Goal: Understand process/instructions: Learn about a topic

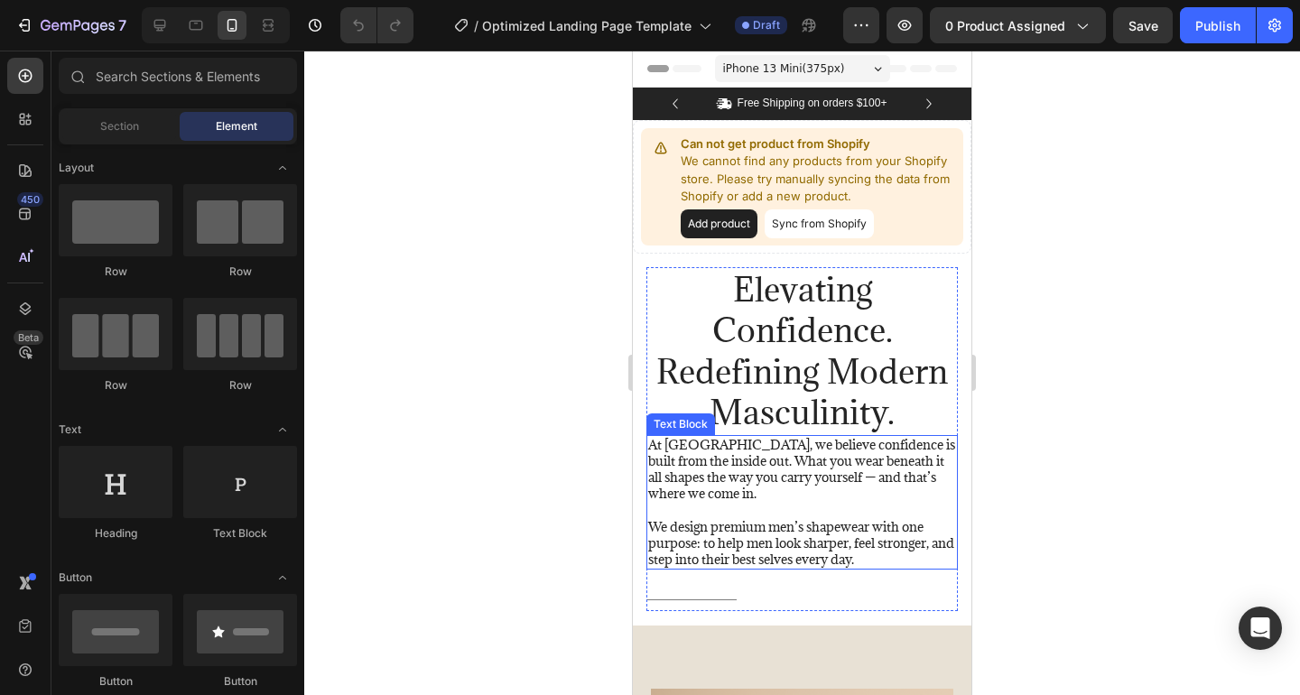
click at [698, 543] on p "We design premium men’s shapewear with one purpose: to help men look sharper, f…" at bounding box center [802, 544] width 308 height 50
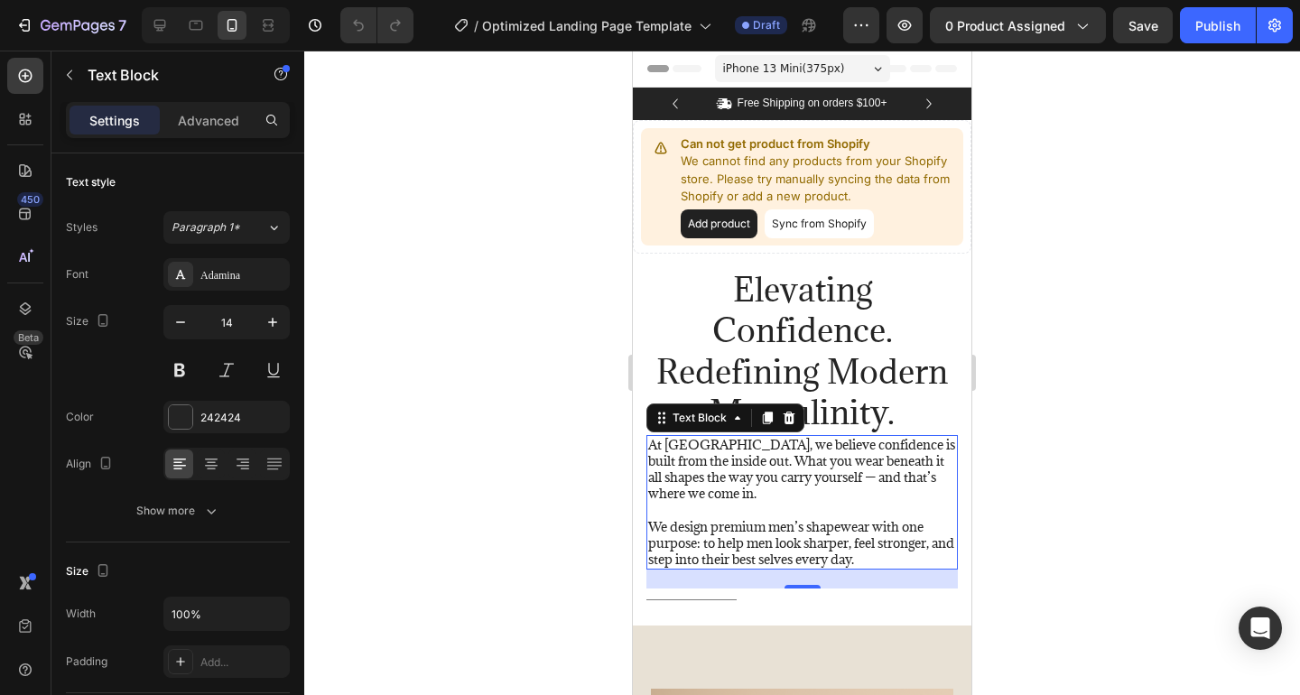
click at [1042, 418] on div at bounding box center [802, 373] width 996 height 645
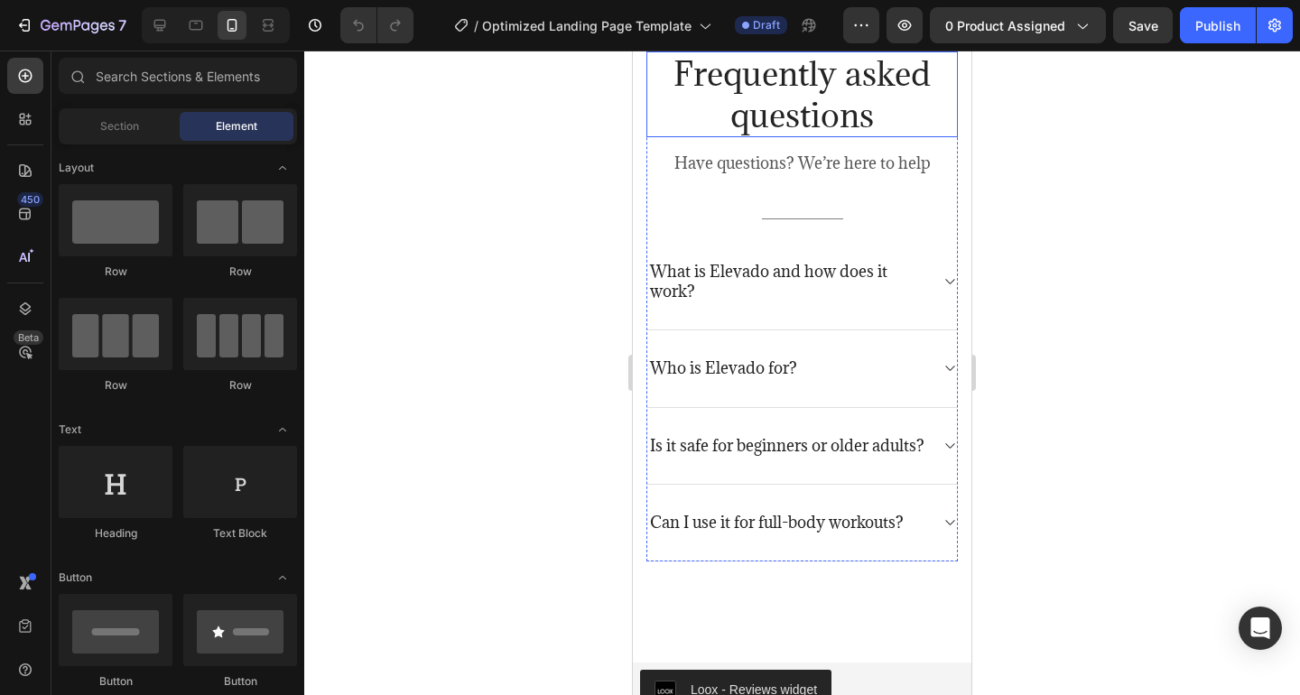
scroll to position [3733, 0]
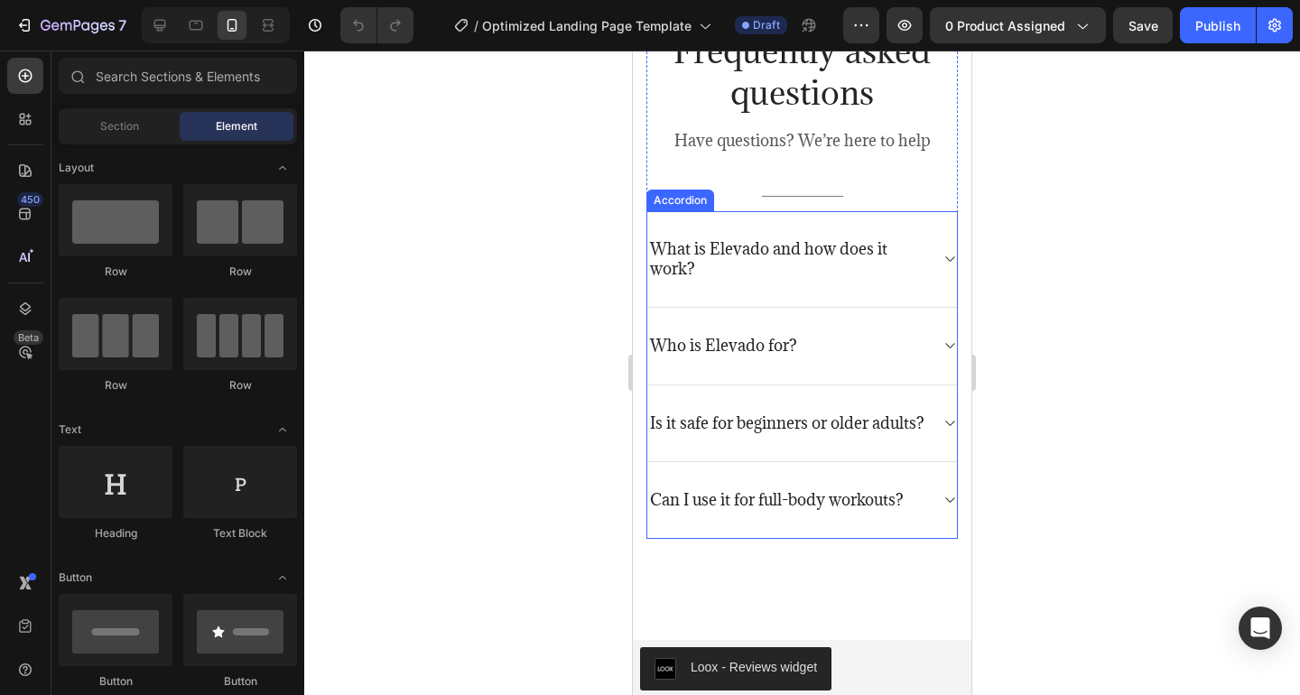
click at [829, 351] on div "Who is Elevado for?" at bounding box center [787, 345] width 281 height 25
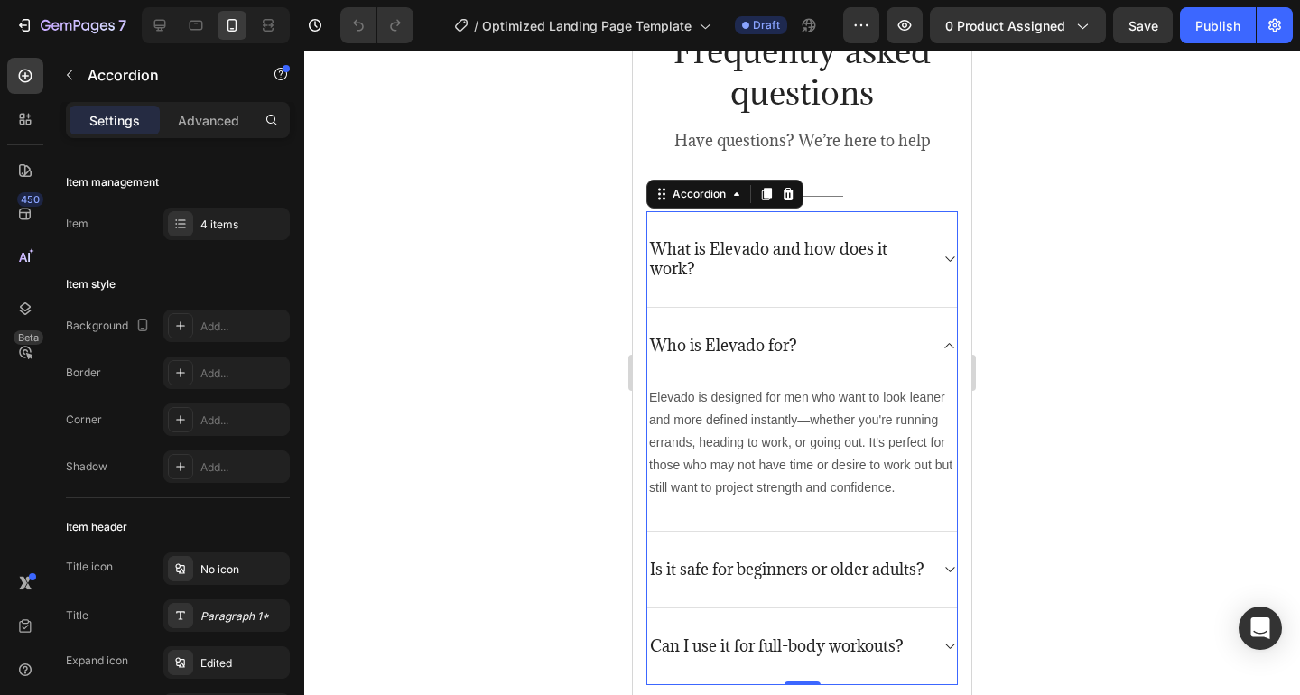
click at [817, 269] on p "What is Elevado and how does it work?" at bounding box center [787, 259] width 275 height 40
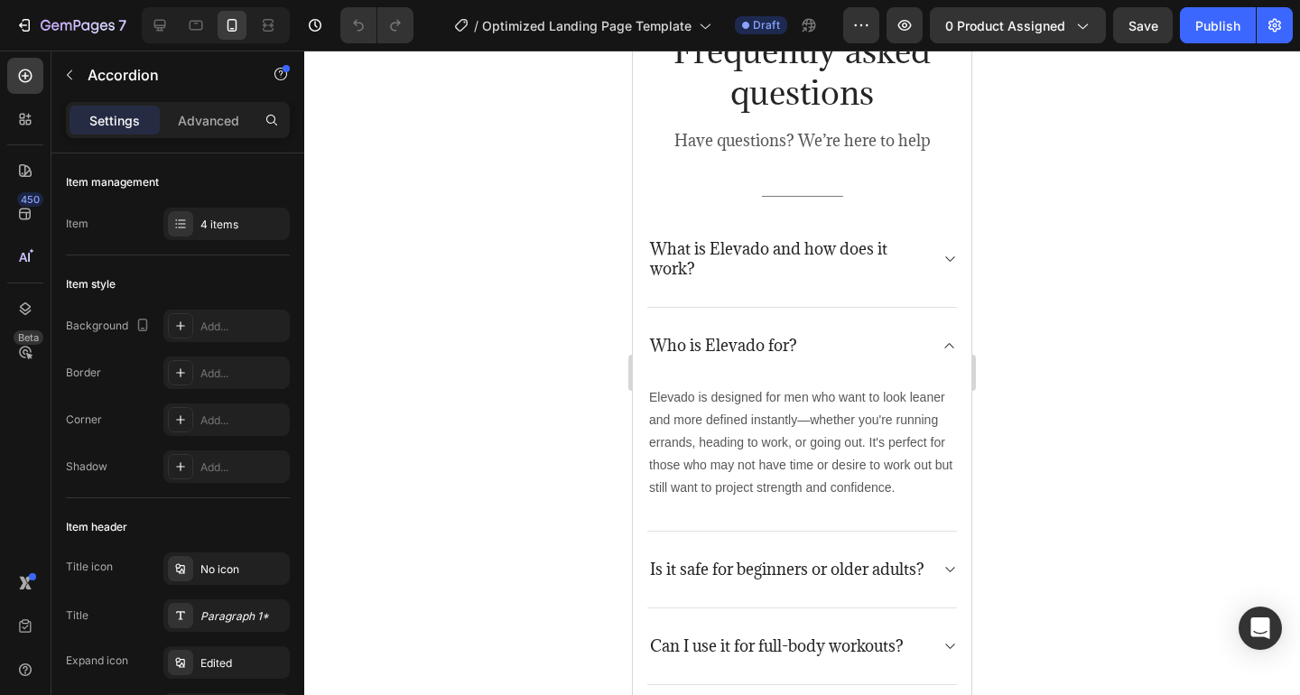
click at [946, 259] on icon at bounding box center [949, 259] width 14 height 14
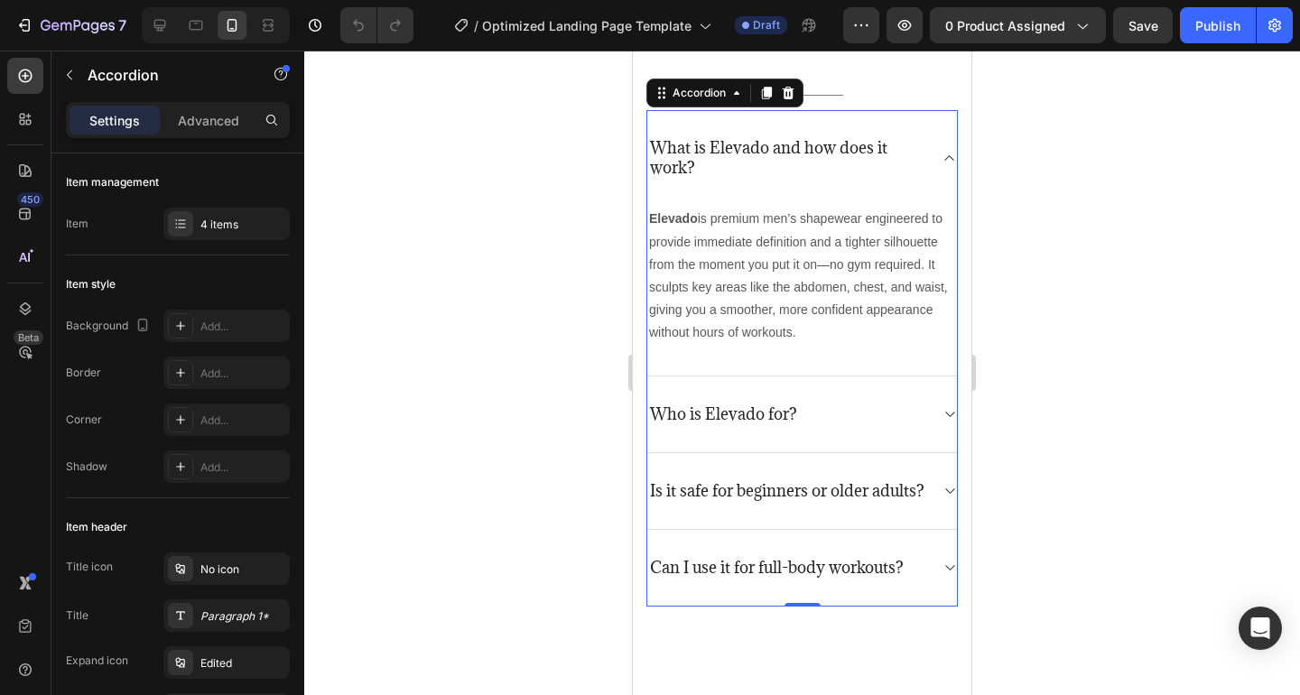
scroll to position [3956, 0]
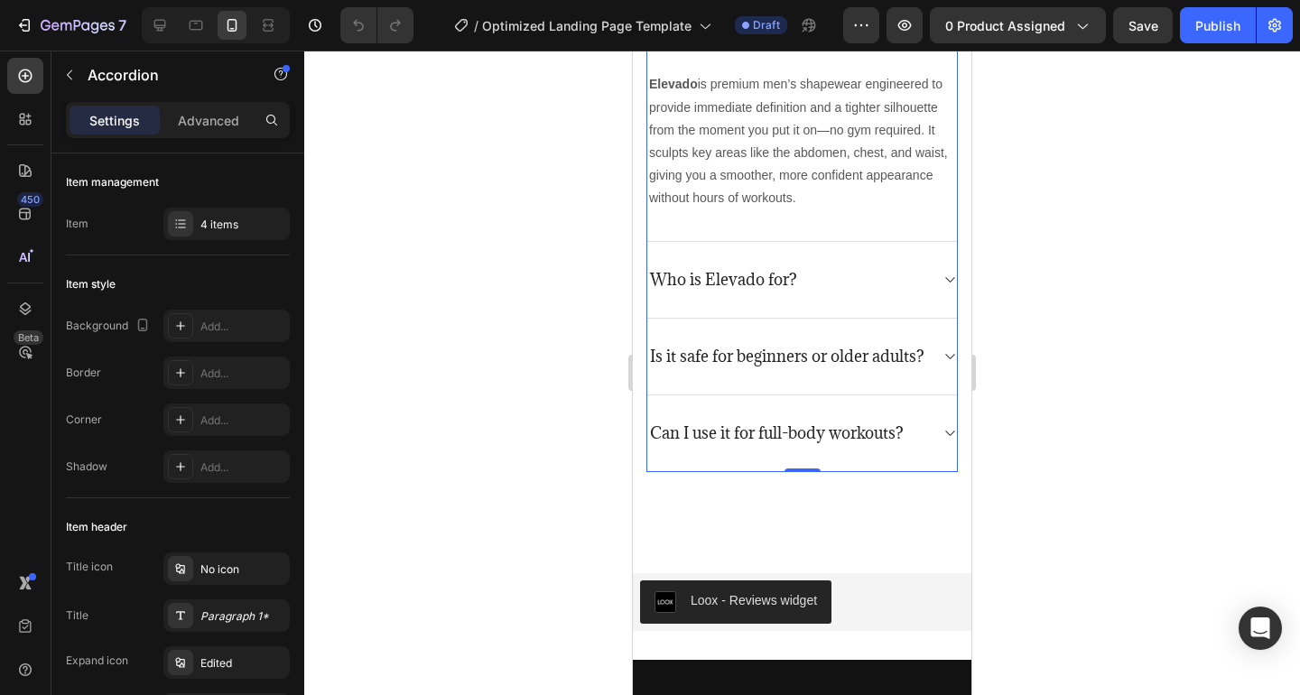
click at [840, 288] on div "Who is Elevado for?" at bounding box center [787, 279] width 281 height 25
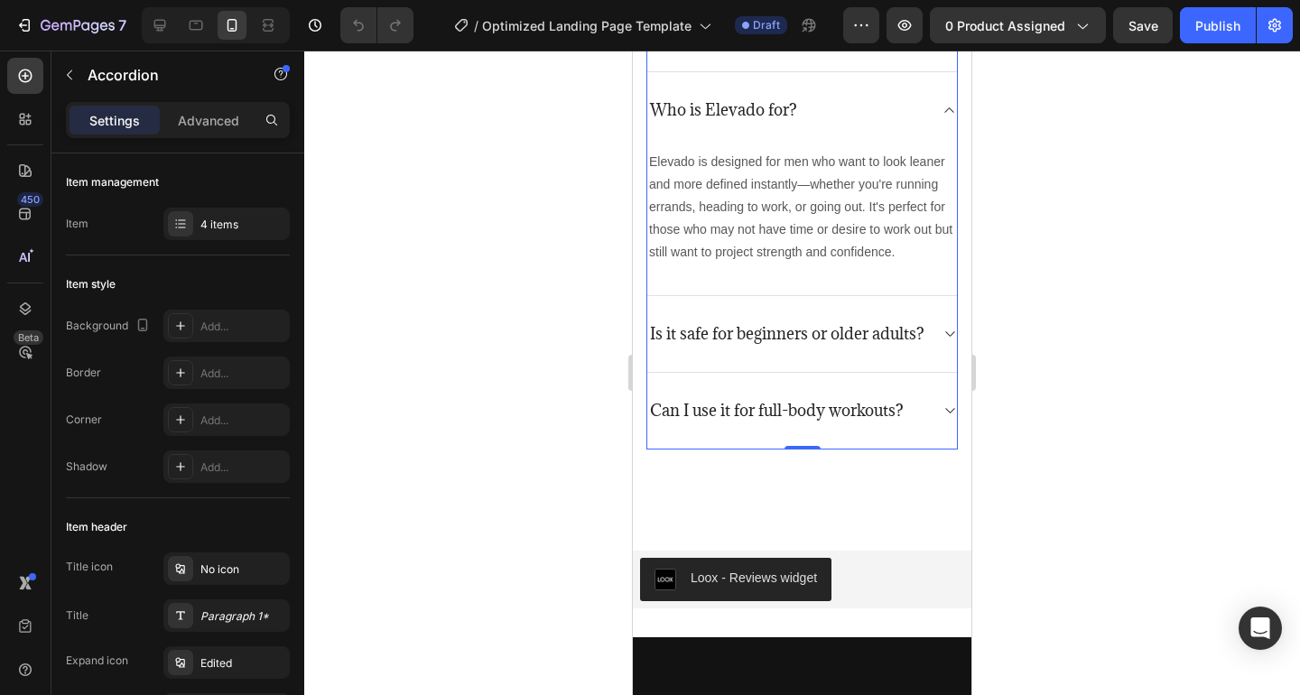
click at [888, 344] on p "Is it safe for beginners or older adults?" at bounding box center [787, 334] width 274 height 20
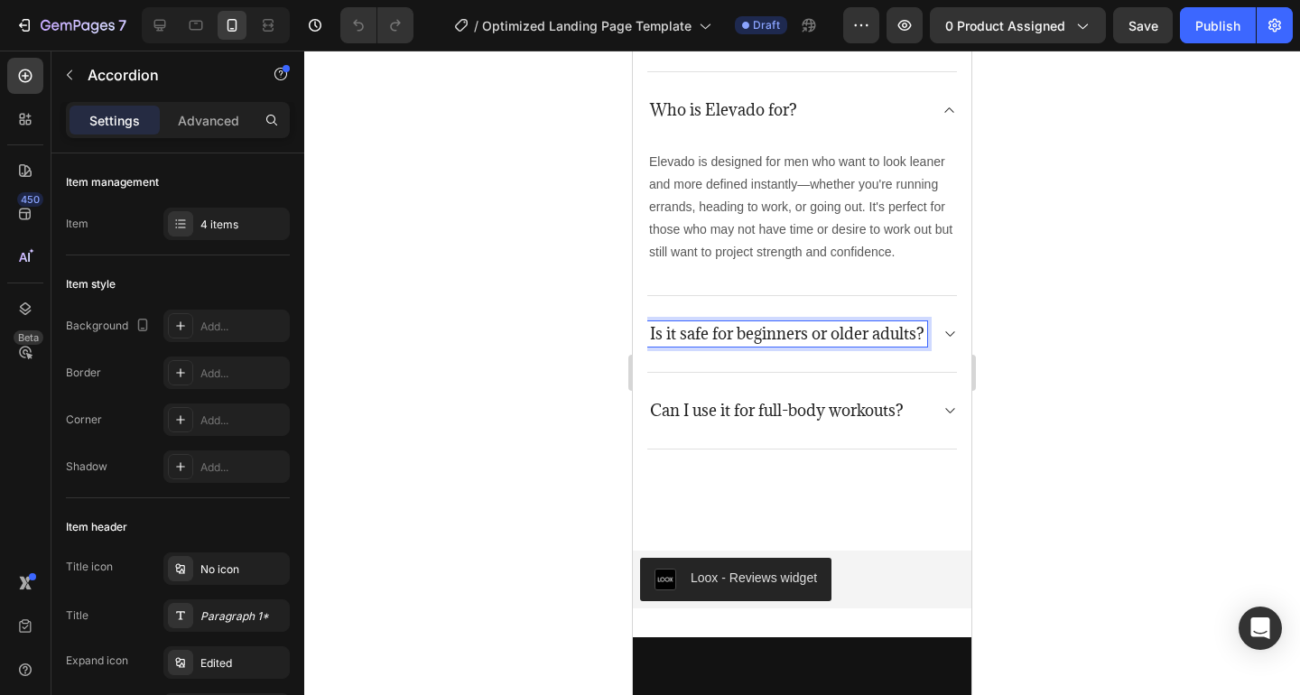
click at [802, 344] on p "Is it safe for beginners or older adults?" at bounding box center [787, 334] width 274 height 20
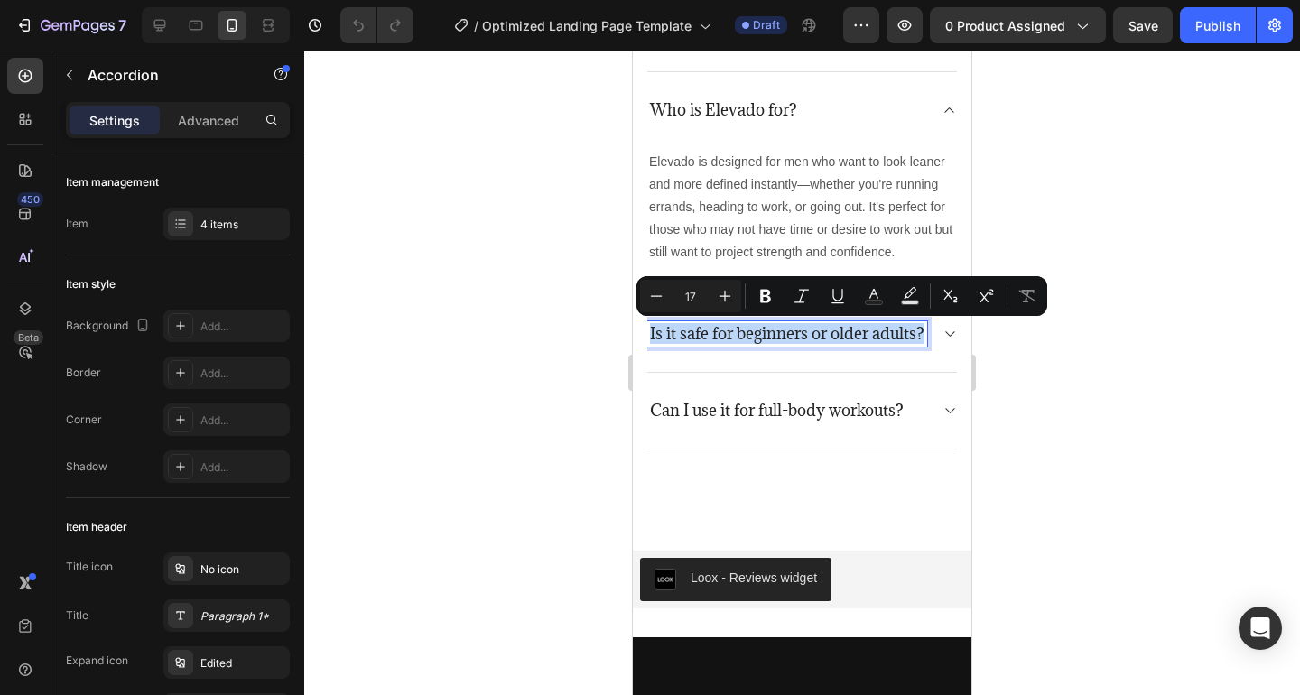
click at [802, 344] on p "Is it safe for beginners or older adults?" at bounding box center [787, 334] width 274 height 20
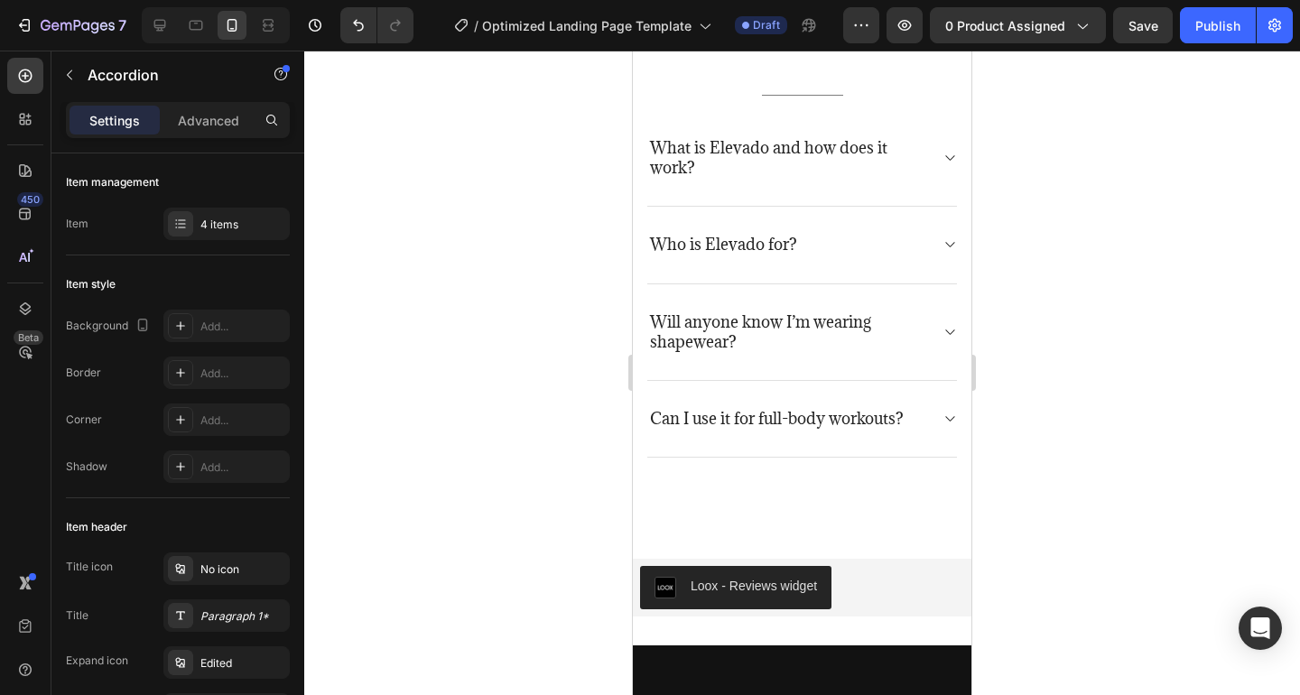
scroll to position [3810, 0]
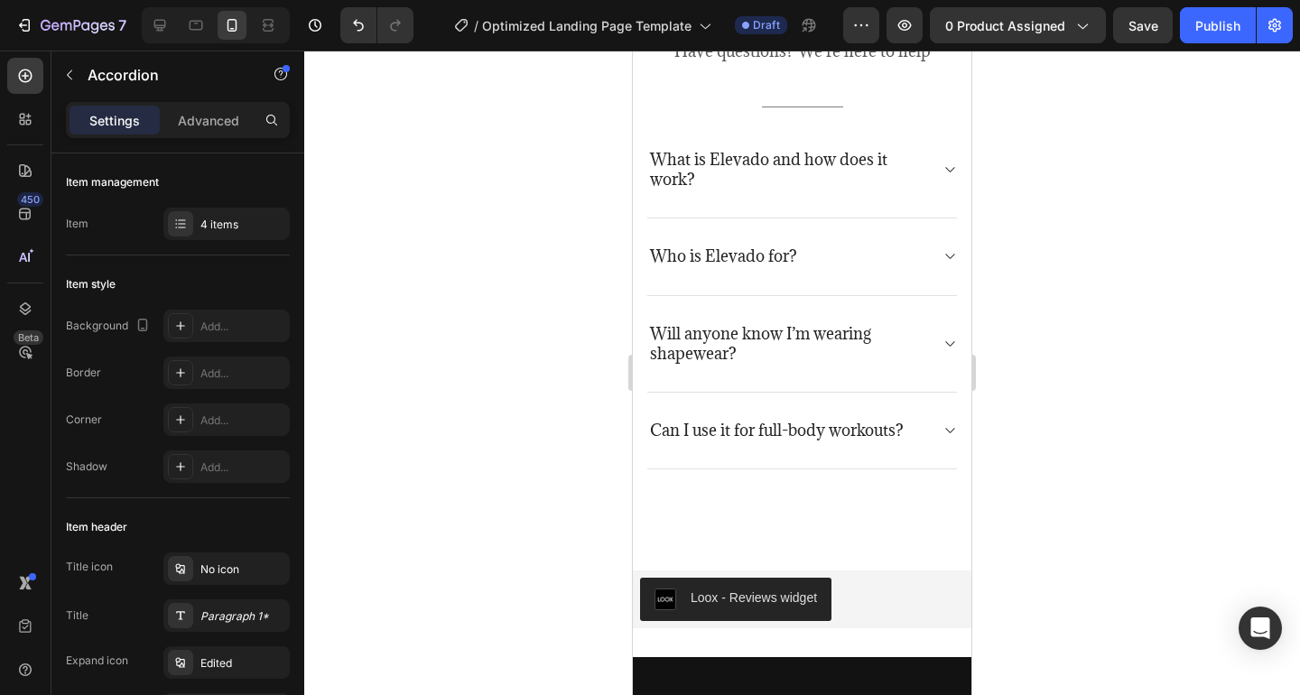
click at [1019, 356] on div at bounding box center [802, 373] width 996 height 645
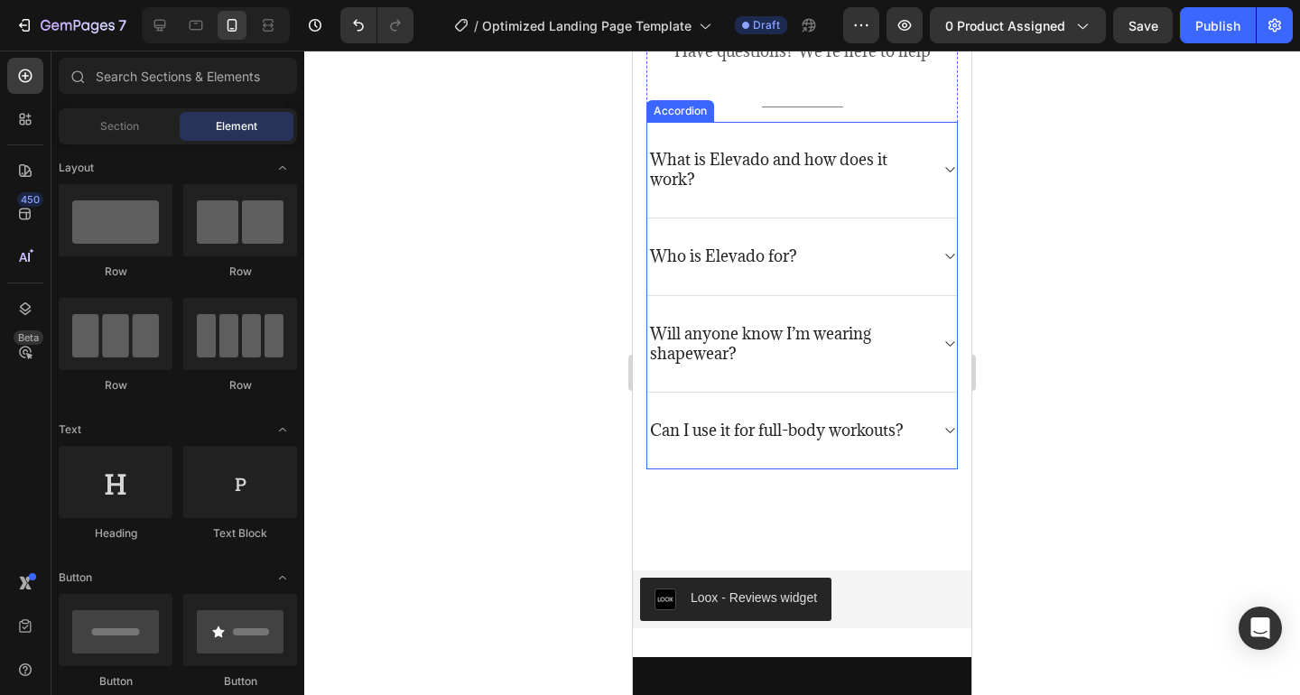
click at [731, 358] on p "Will anyone know I’m wearing shapewear?" at bounding box center [787, 344] width 275 height 40
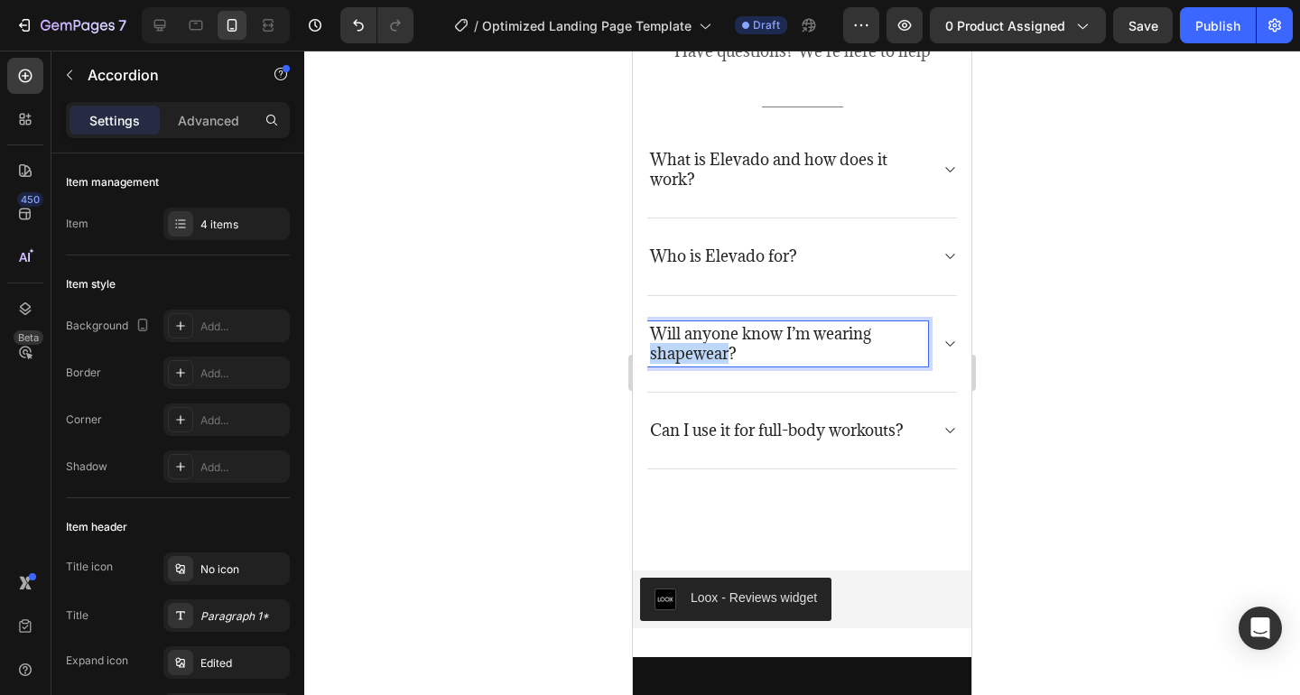
click at [723, 355] on p "Will anyone know I’m wearing shapewear?" at bounding box center [787, 344] width 275 height 40
click at [726, 355] on p "Will anyone know I’m wearing Elevado?" at bounding box center [787, 344] width 275 height 40
click at [949, 344] on icon at bounding box center [949, 344] width 14 height 14
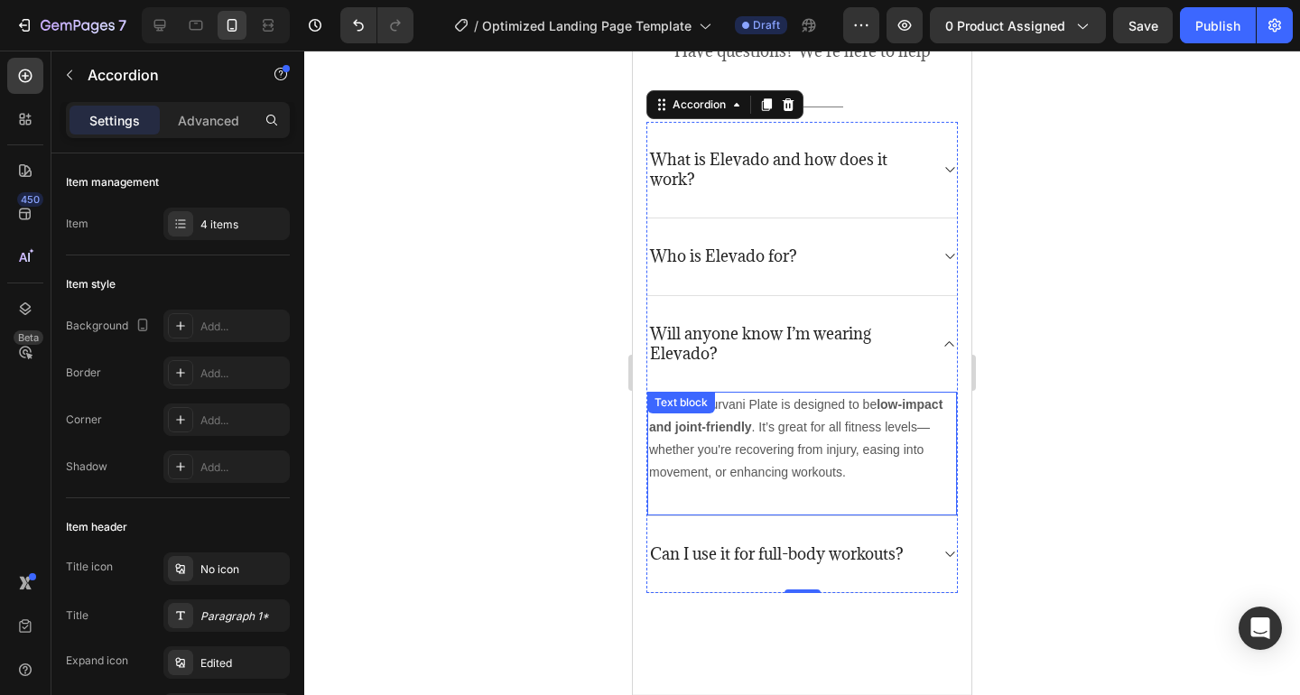
click at [783, 435] on p "Yes! The Nurvani Plate is designed to be low-impact and joint-friendly . It’s g…" at bounding box center [802, 439] width 306 height 91
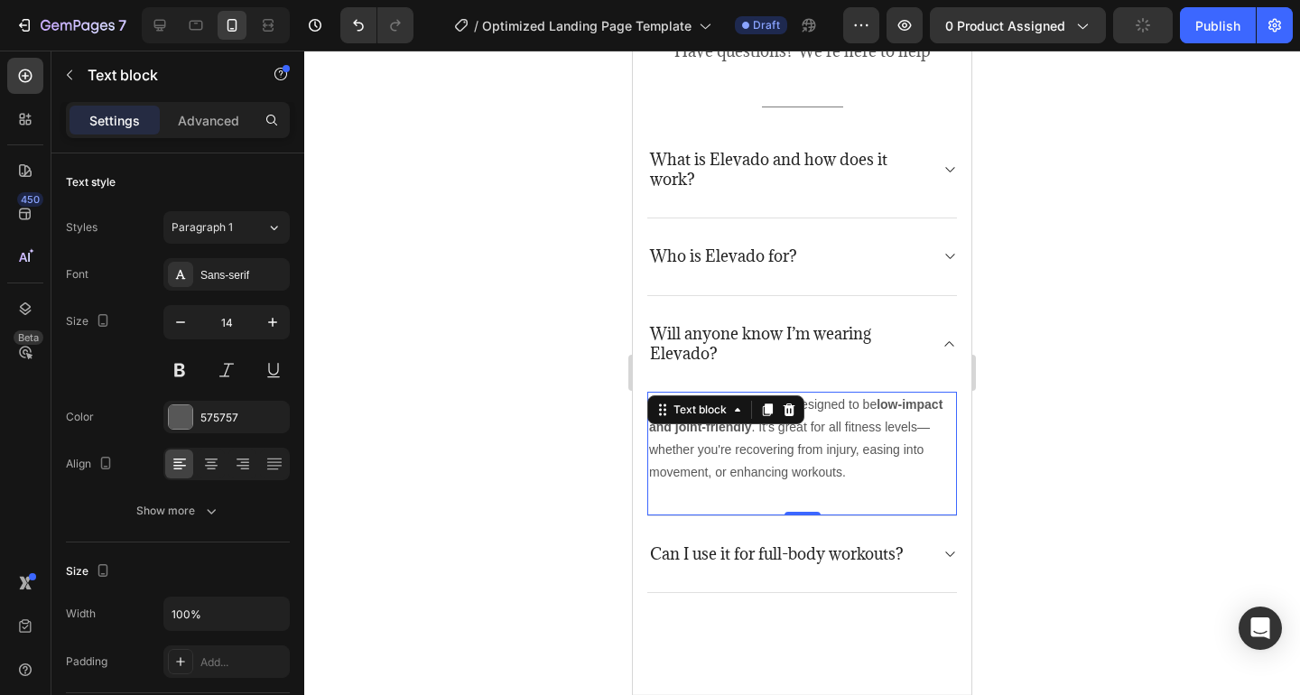
click at [834, 476] on p "Yes! The Nurvani Plate is designed to be low-impact and joint-friendly . It’s g…" at bounding box center [802, 439] width 306 height 91
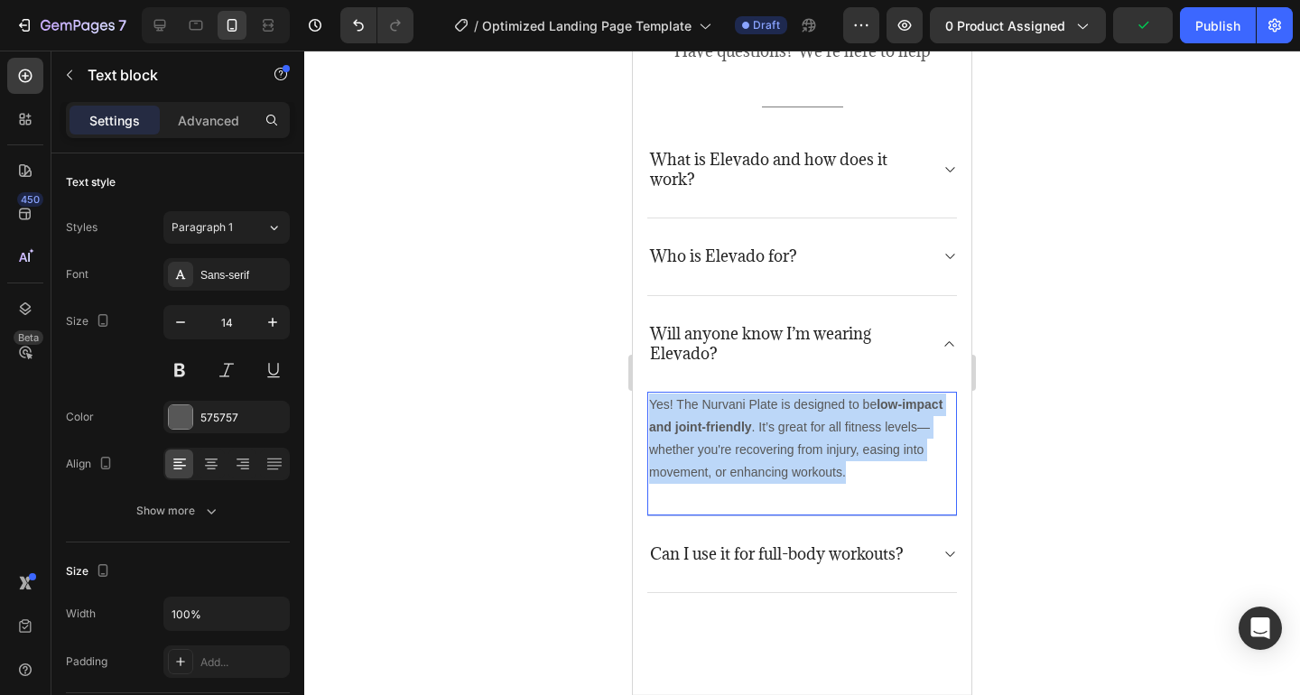
click at [834, 476] on p "Yes! The Nurvani Plate is designed to be low-impact and joint-friendly . It’s g…" at bounding box center [802, 439] width 306 height 91
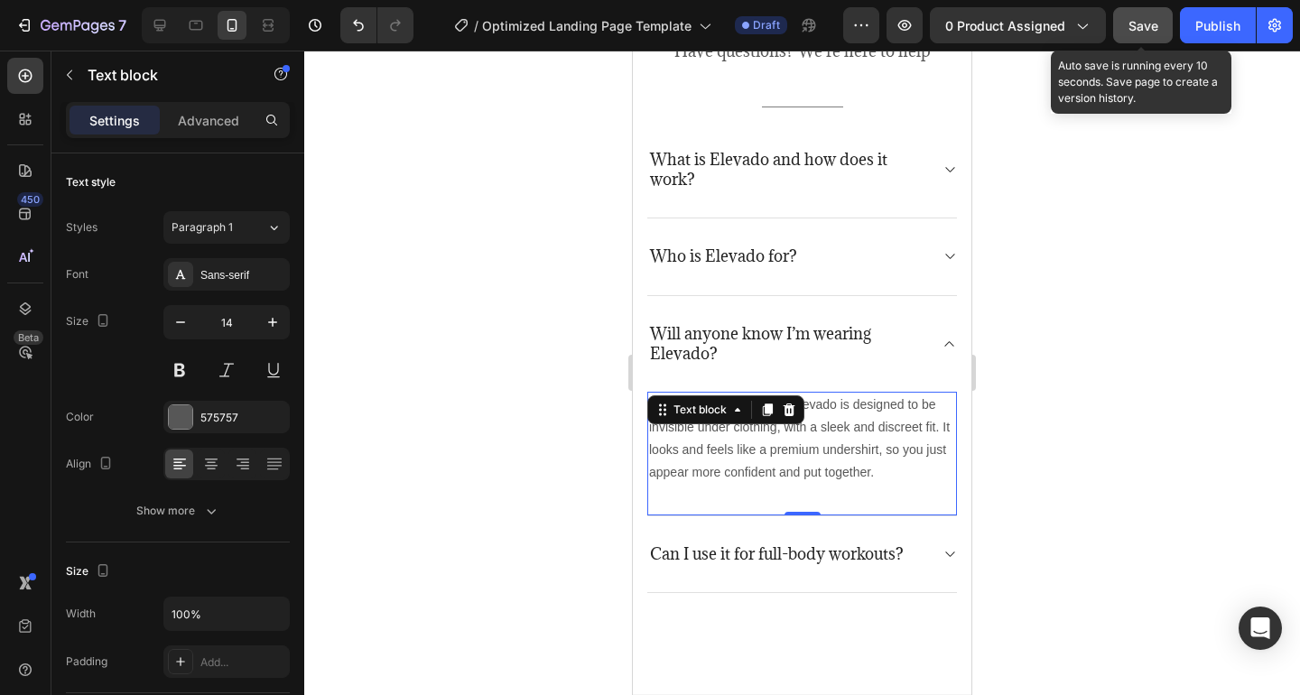
click at [1137, 30] on span "Save" at bounding box center [1143, 25] width 30 height 15
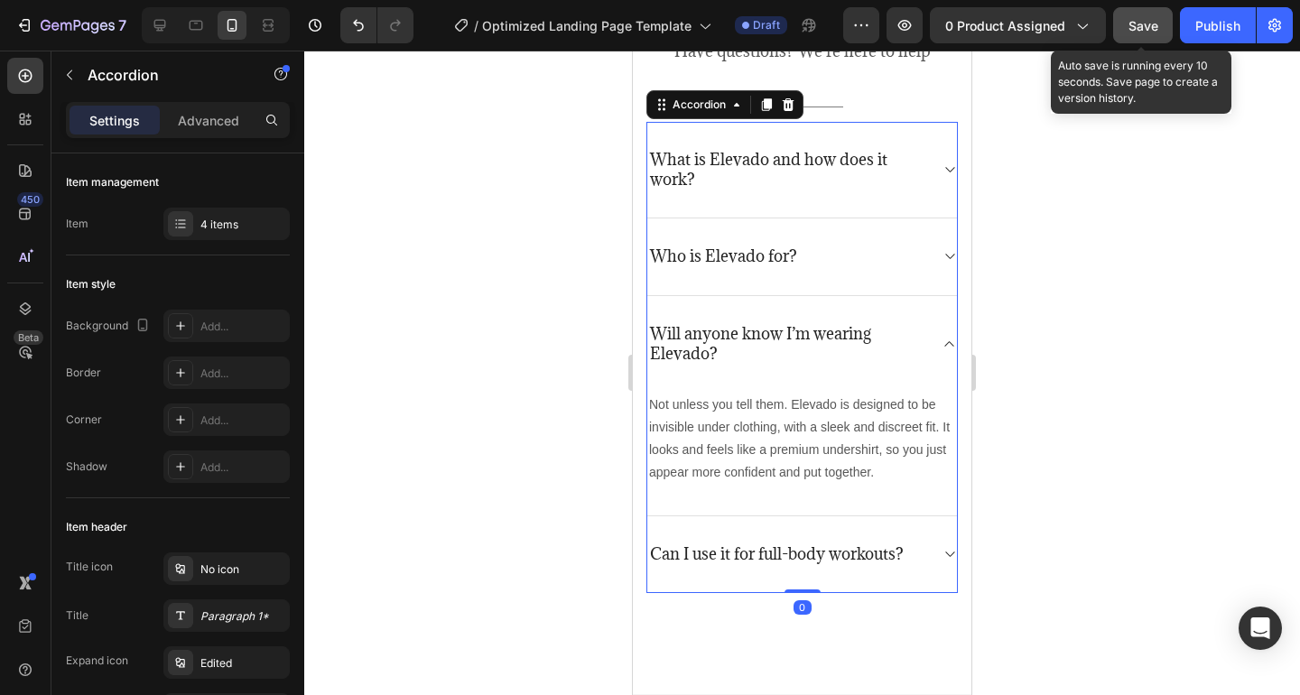
click at [846, 542] on div "Can I use it for full-body workouts?" at bounding box center [776, 554] width 259 height 25
click at [951, 552] on icon at bounding box center [949, 554] width 9 height 5
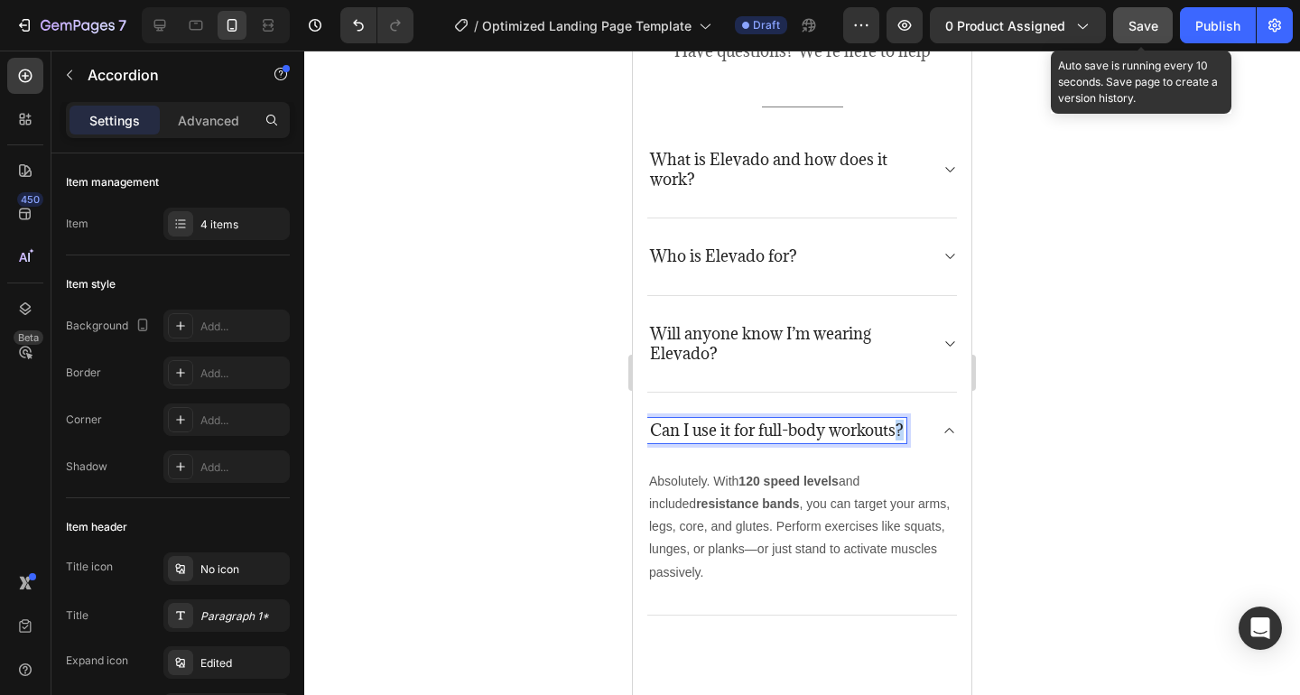
click at [900, 425] on p "Can I use it for full-body workouts?" at bounding box center [777, 431] width 254 height 20
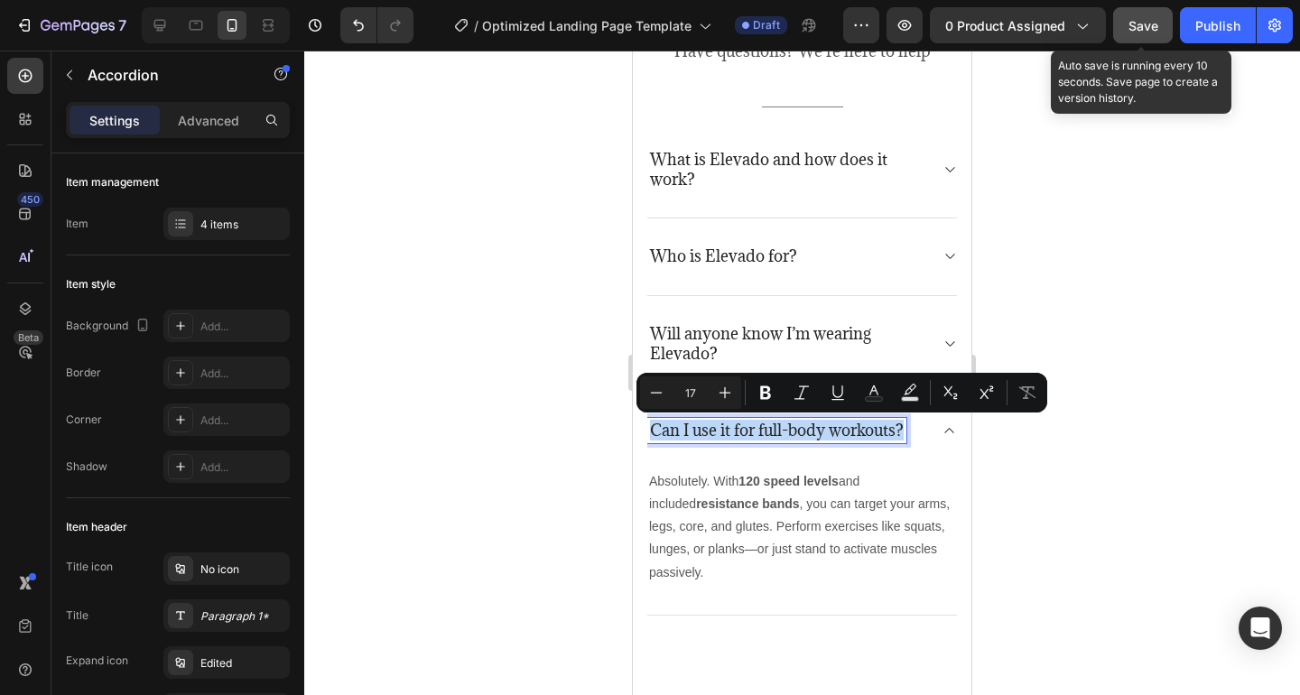
click at [900, 425] on p "Can I use it for full-body workouts?" at bounding box center [777, 431] width 254 height 20
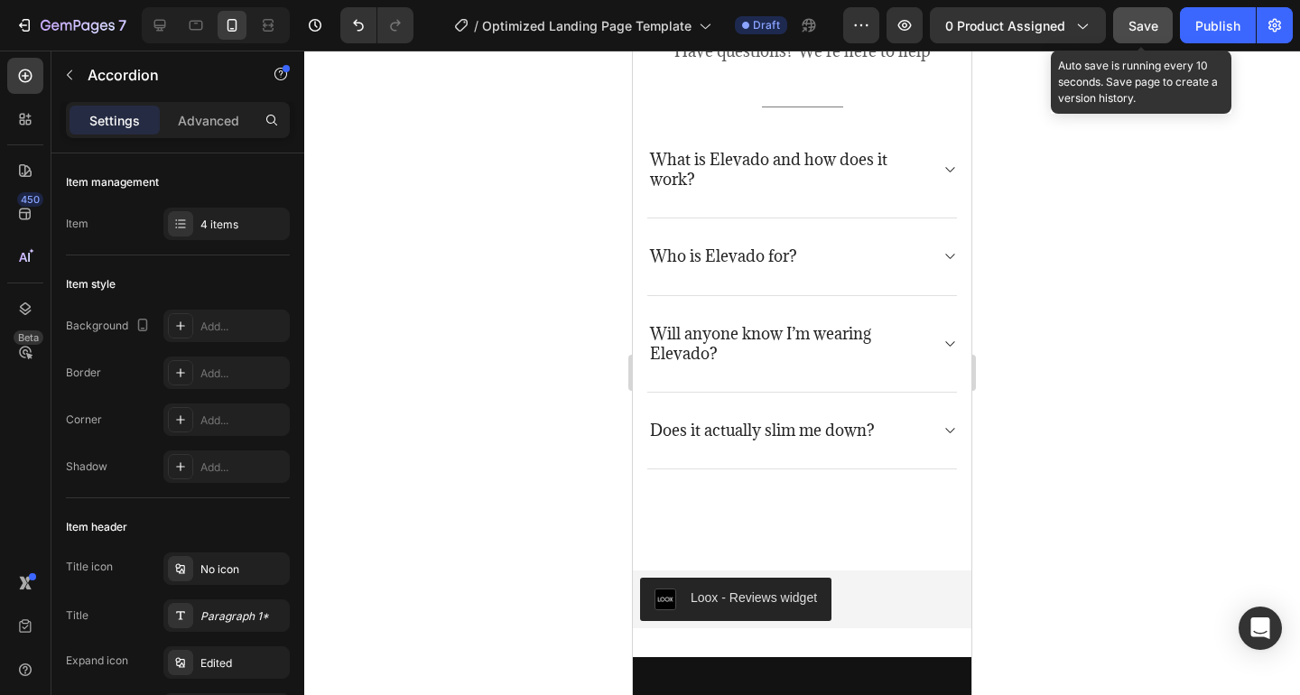
click at [1136, 30] on span "Save" at bounding box center [1143, 25] width 30 height 15
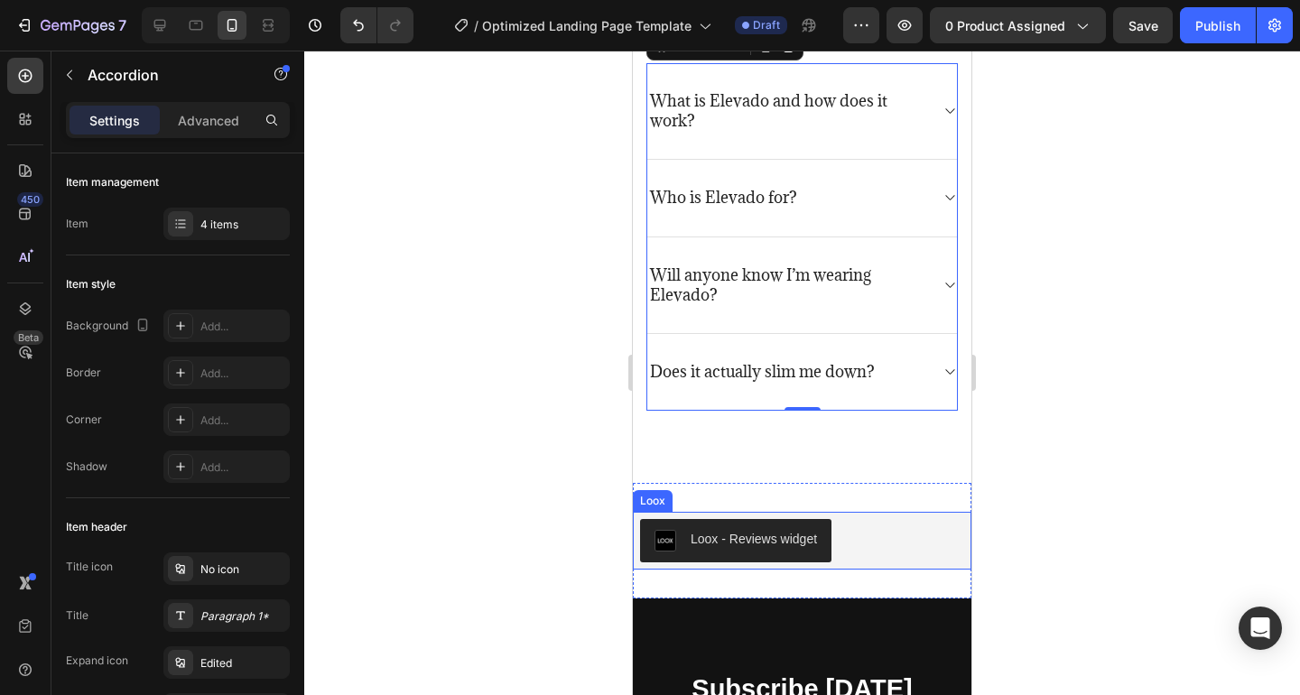
scroll to position [3852, 0]
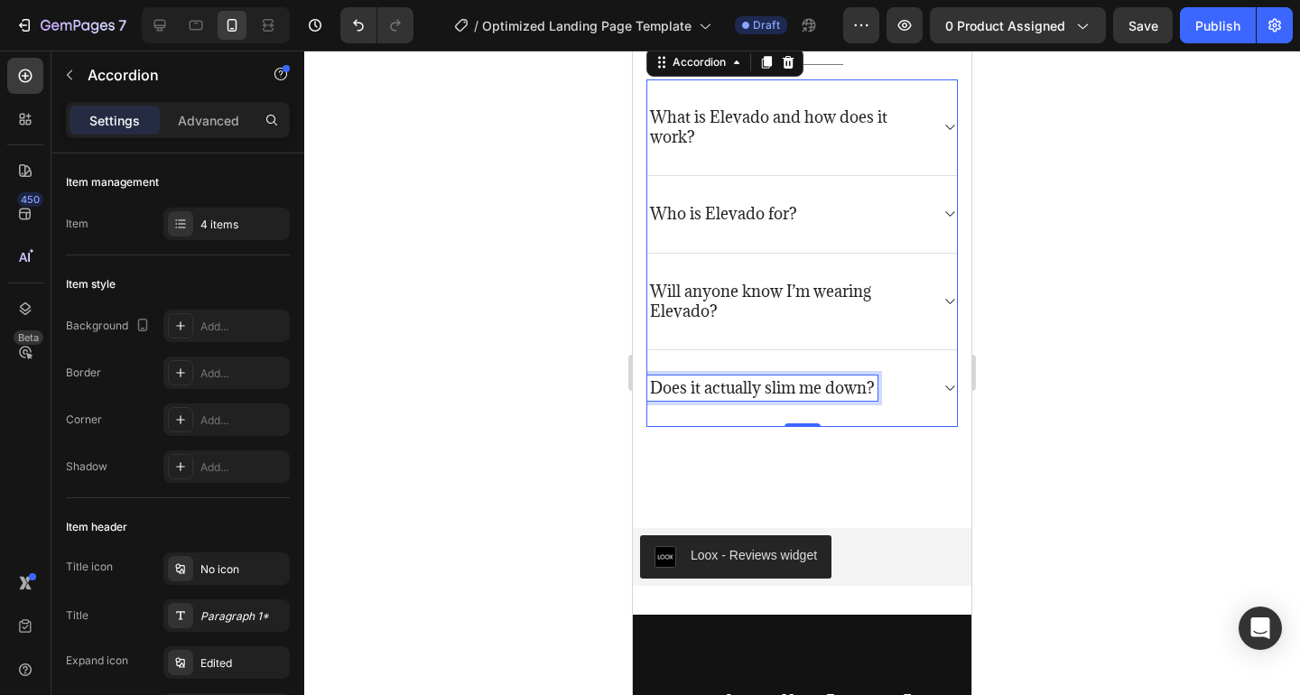
click at [849, 390] on p "Does it actually slim me down?" at bounding box center [762, 388] width 225 height 20
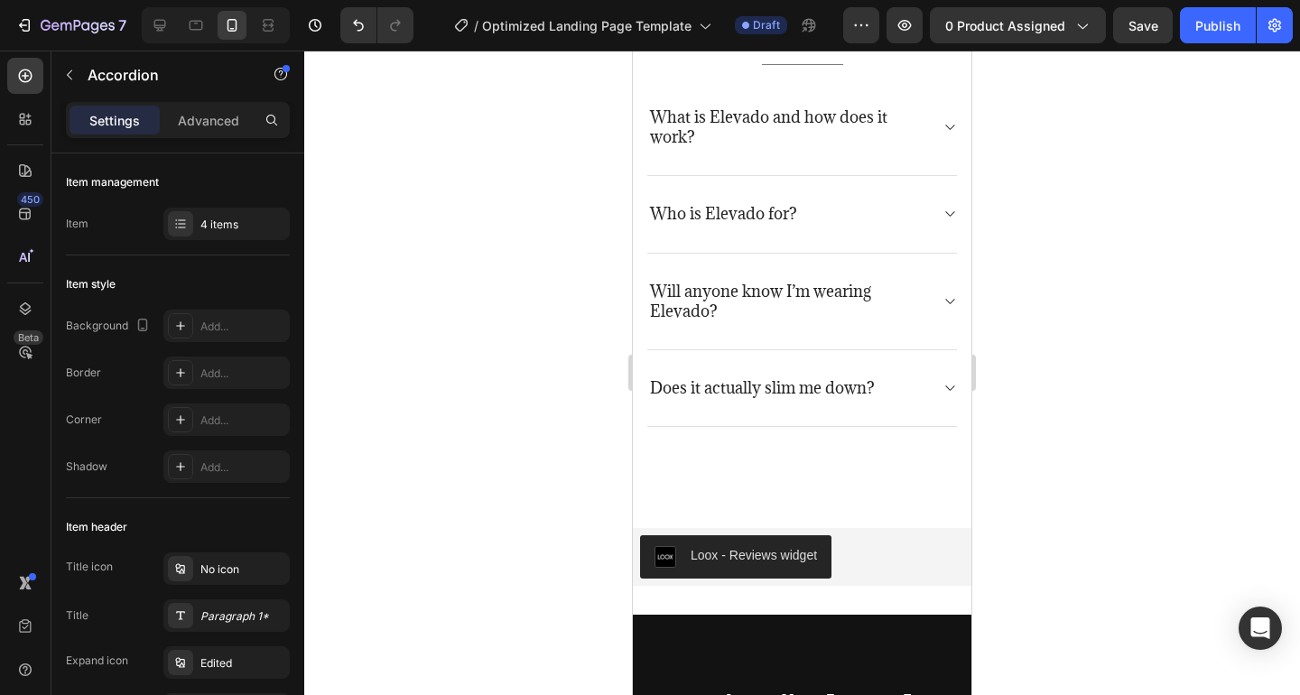
click at [891, 393] on div "Does it actually slim me down?" at bounding box center [787, 388] width 281 height 25
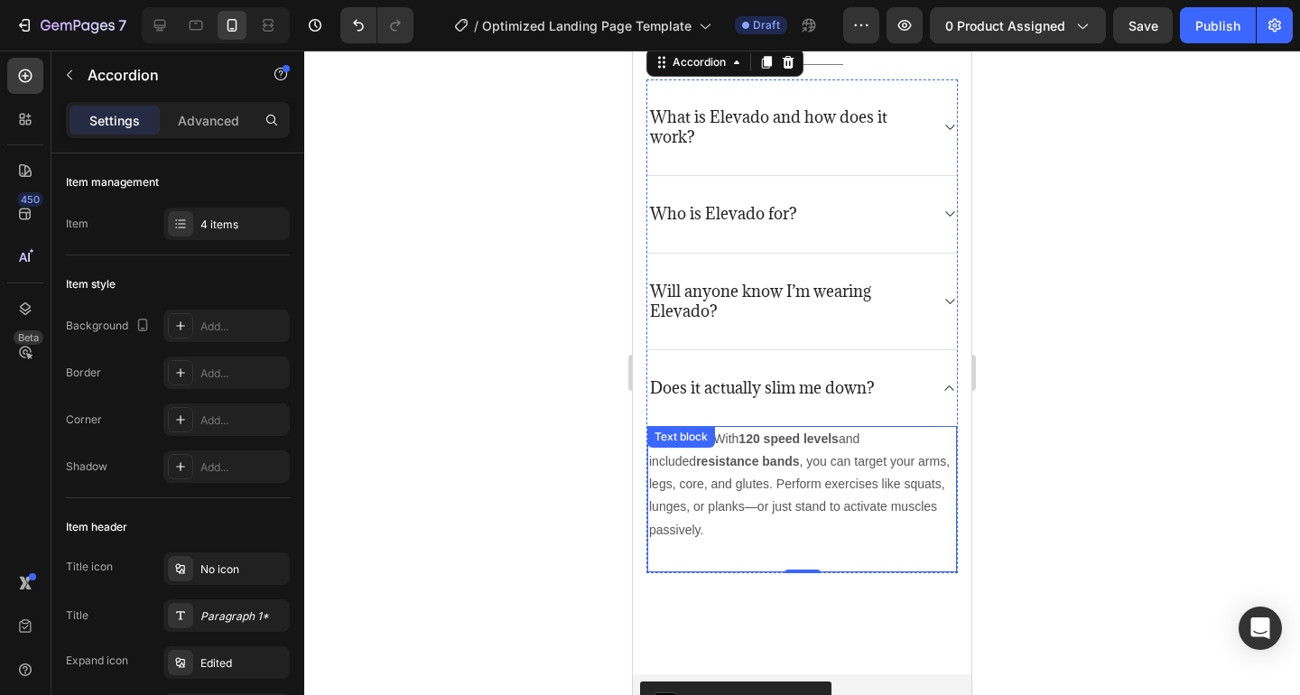
click at [770, 544] on div "Absolutely. With 120 speed levels and included resistance bands , you can targe…" at bounding box center [802, 499] width 310 height 147
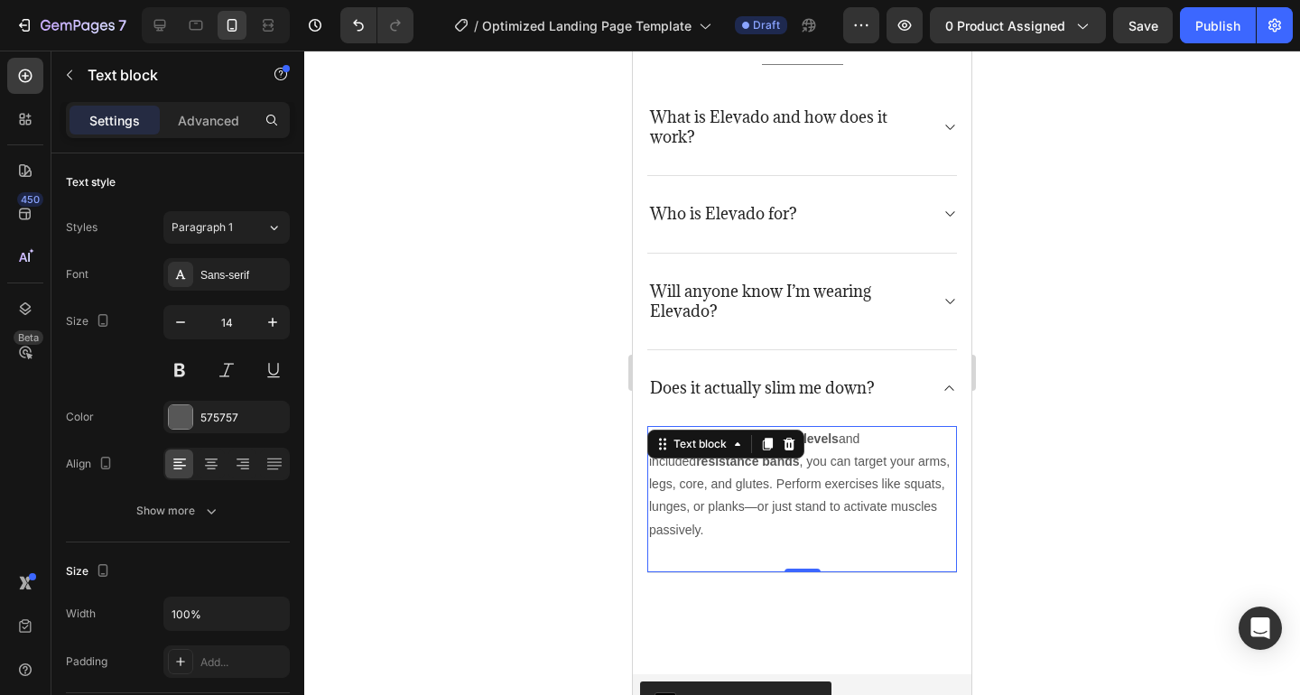
click at [748, 535] on p "Absolutely. With 120 speed levels and included resistance bands , you can targe…" at bounding box center [802, 485] width 306 height 114
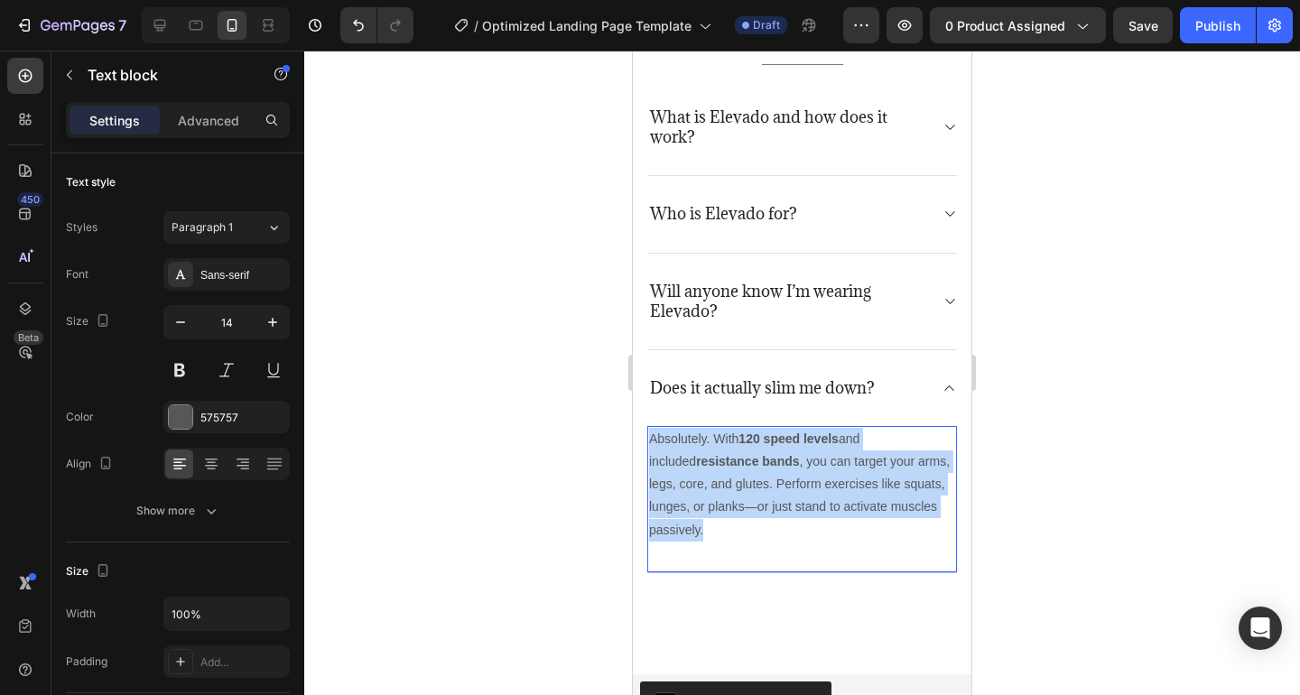
click at [748, 535] on p "Absolutely. With 120 speed levels and included resistance bands , you can targe…" at bounding box center [802, 485] width 306 height 114
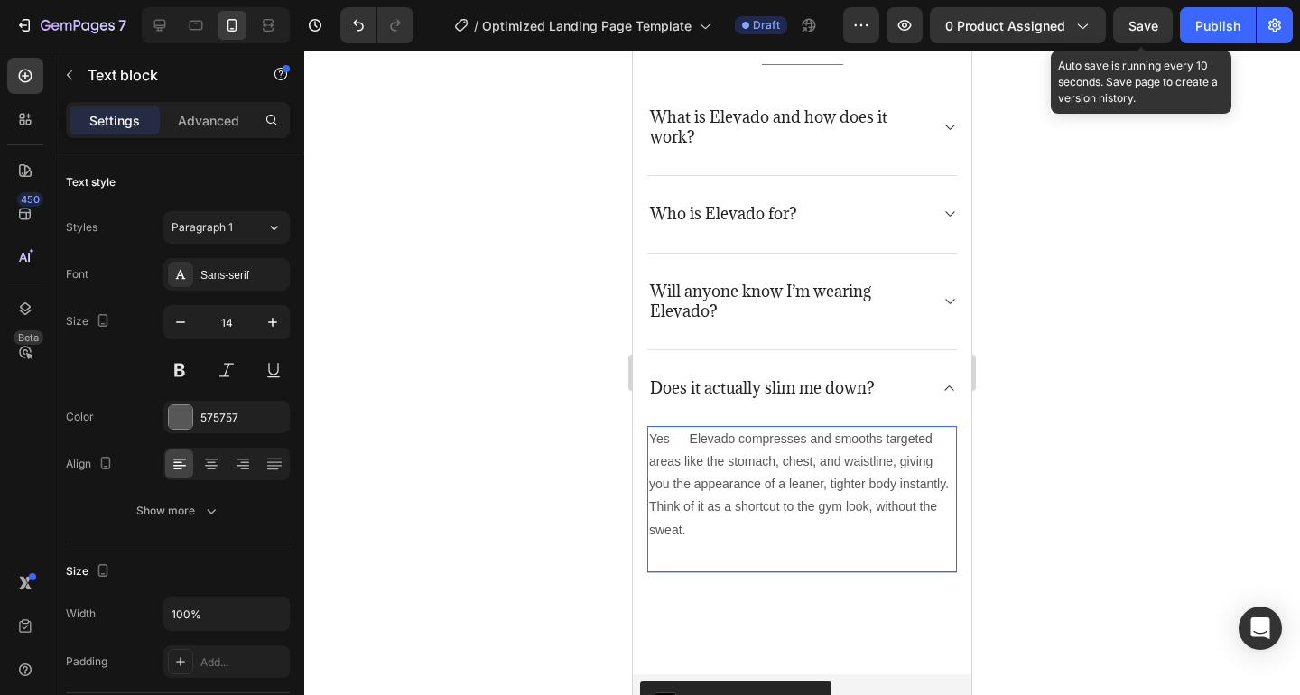
click at [1146, 21] on span "Save" at bounding box center [1143, 25] width 30 height 15
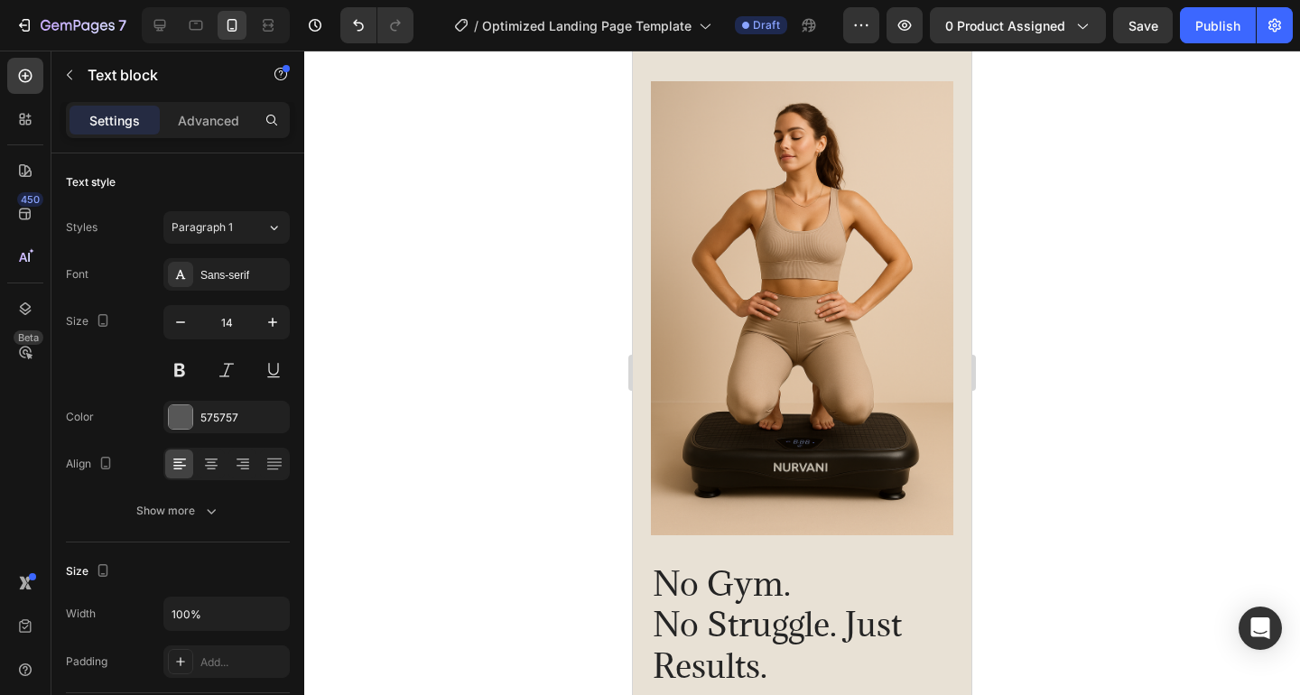
scroll to position [0, 0]
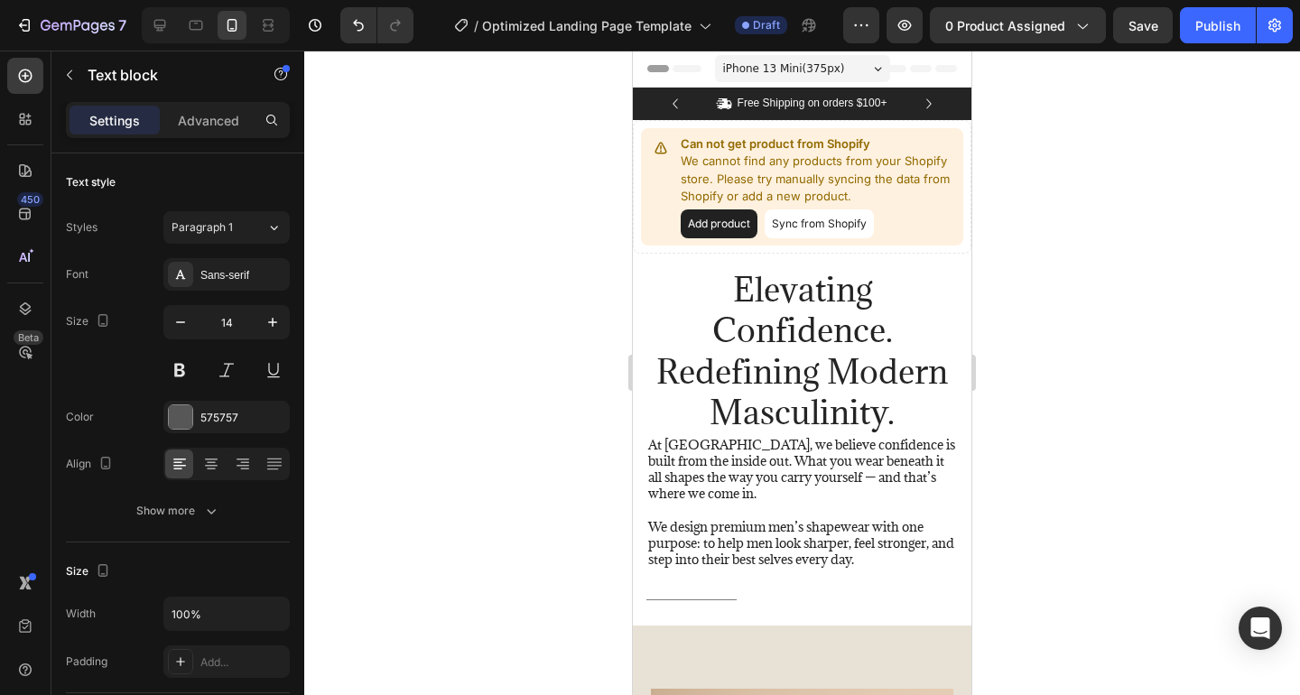
click at [818, 72] on span "iPhone 13 Mini ( 375 px)" at bounding box center [784, 69] width 122 height 18
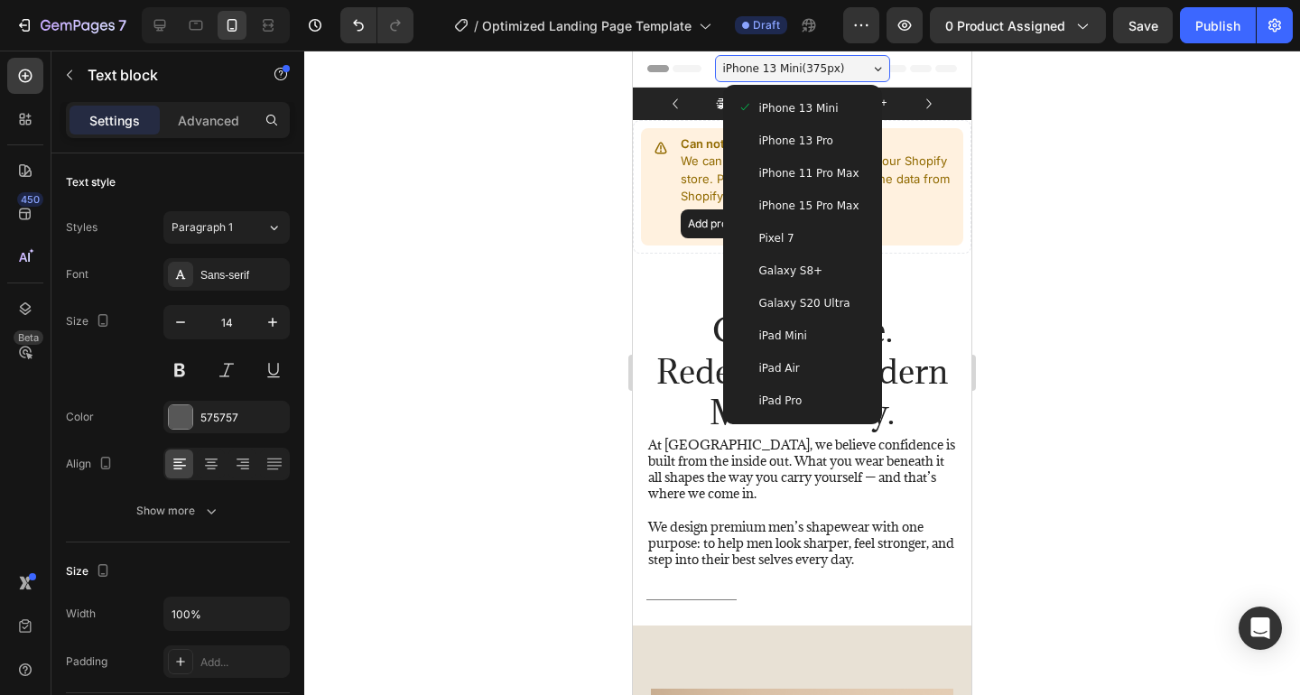
click at [1097, 367] on div at bounding box center [802, 373] width 996 height 645
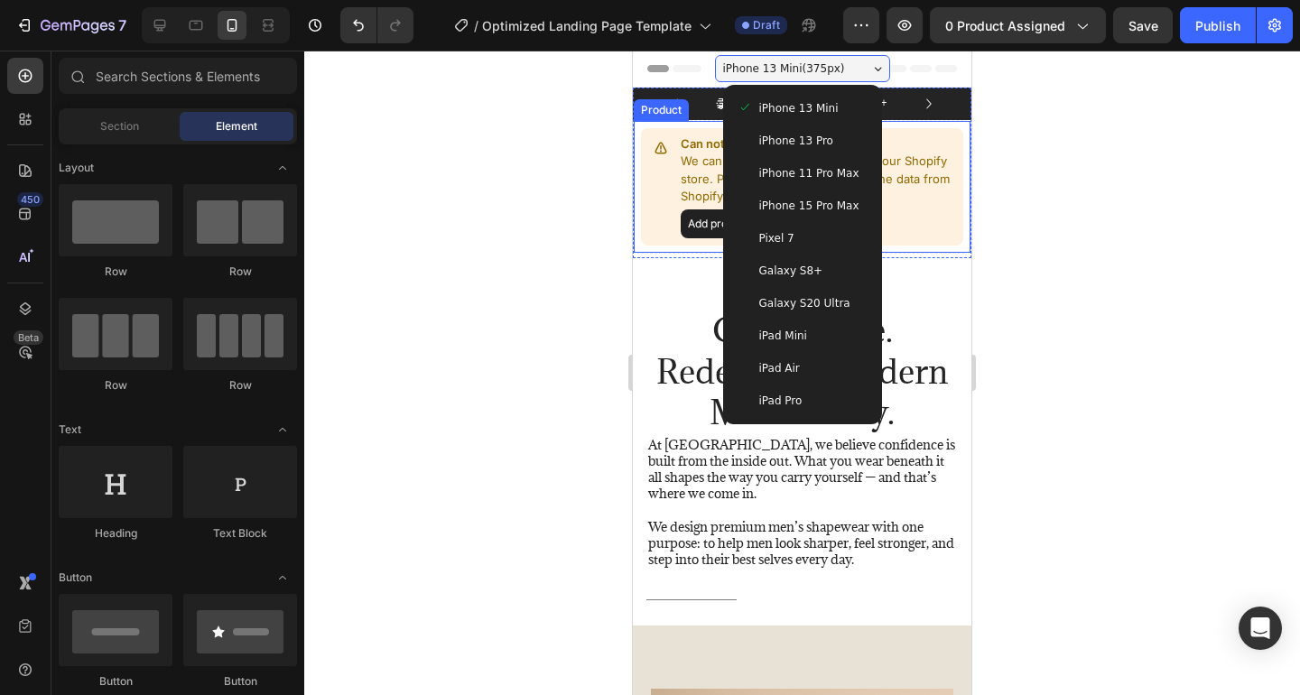
click at [1078, 271] on div at bounding box center [802, 373] width 996 height 645
click at [805, 56] on div "iPhone 13 Mini ( 375 px)" at bounding box center [802, 68] width 175 height 27
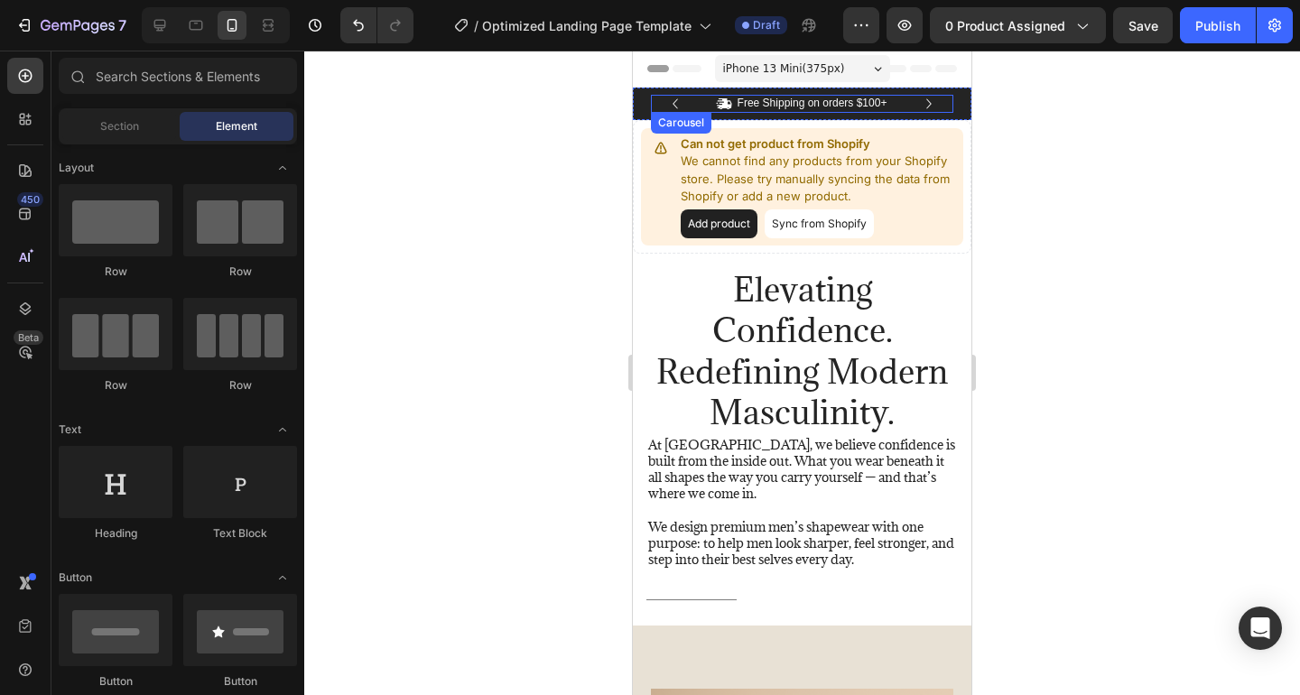
click at [924, 107] on icon "Carousel Next Arrow" at bounding box center [929, 104] width 20 height 20
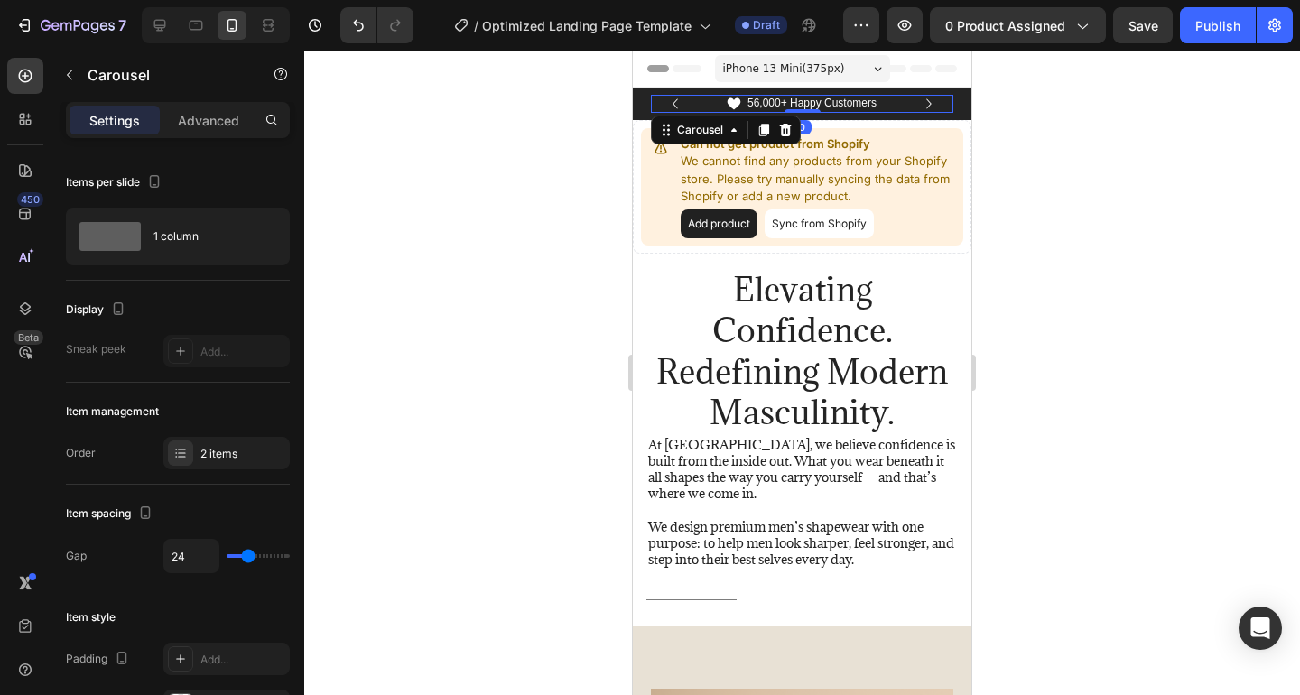
click at [924, 107] on icon "Carousel Next Arrow" at bounding box center [929, 104] width 20 height 20
click at [1136, 395] on div at bounding box center [802, 373] width 996 height 645
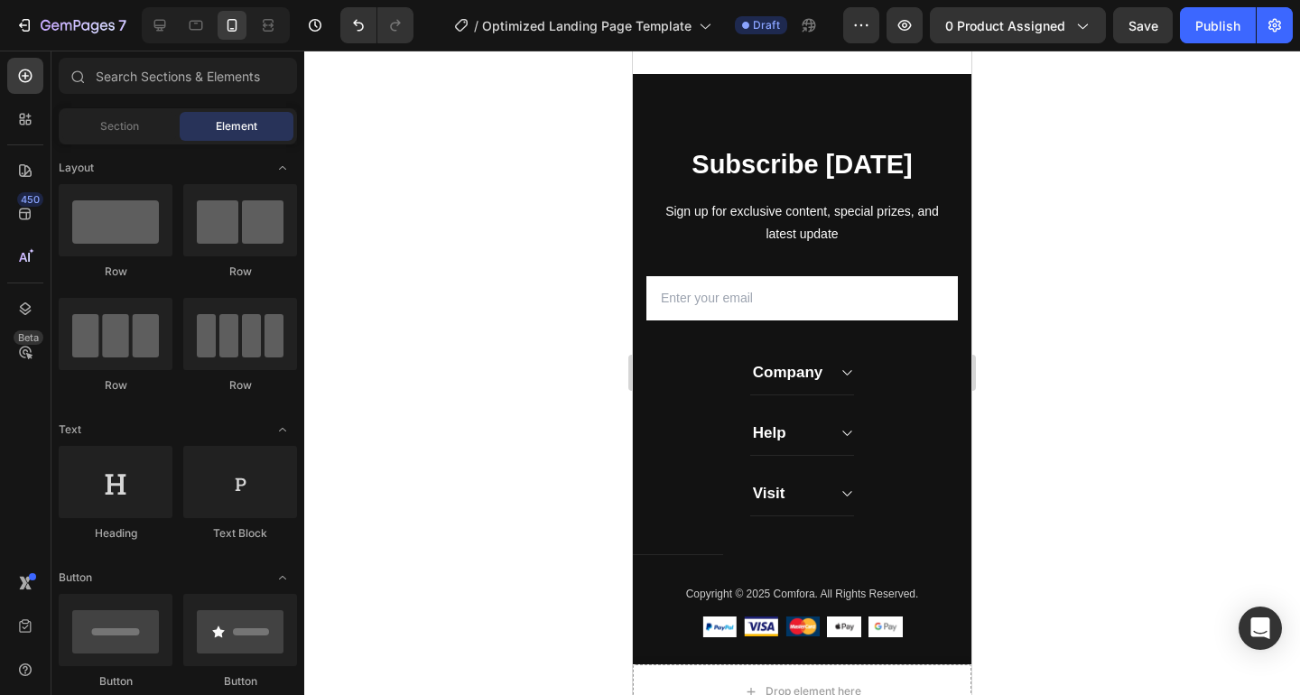
scroll to position [4840, 0]
